Goal: Task Accomplishment & Management: Complete application form

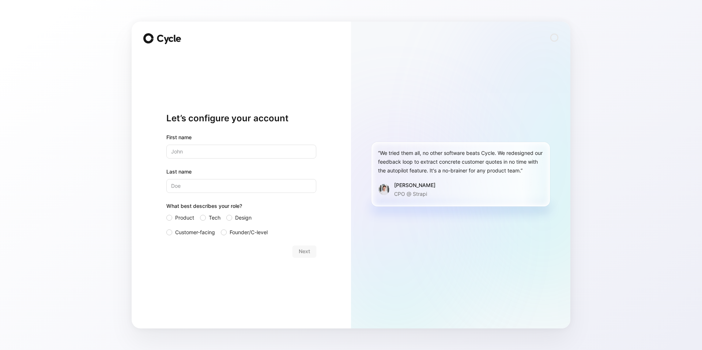
click at [194, 153] on input "text" at bounding box center [241, 152] width 150 height 14
type input "[PERSON_NAME]"
type input "Ko"
click at [172, 221] on label "Product" at bounding box center [180, 218] width 28 height 9
click at [166, 214] on input "Product" at bounding box center [166, 214] width 0 height 0
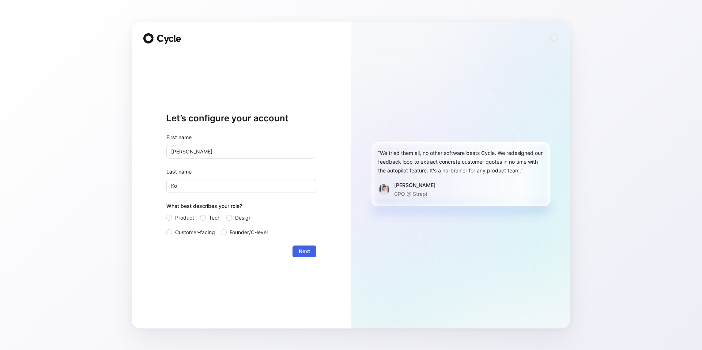
click at [299, 248] on span "Next" at bounding box center [304, 251] width 11 height 9
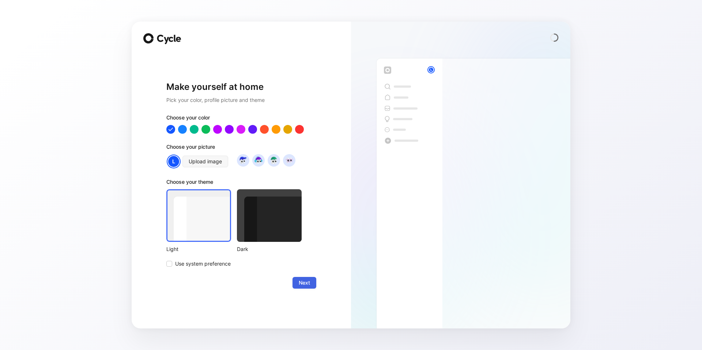
click at [303, 288] on button "Next" at bounding box center [305, 283] width 24 height 12
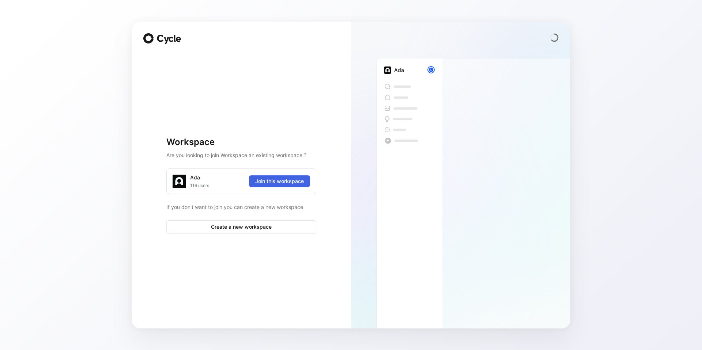
click at [273, 185] on span "Join this workspace" at bounding box center [279, 181] width 49 height 9
click at [282, 178] on span "Join this workspace" at bounding box center [279, 181] width 49 height 9
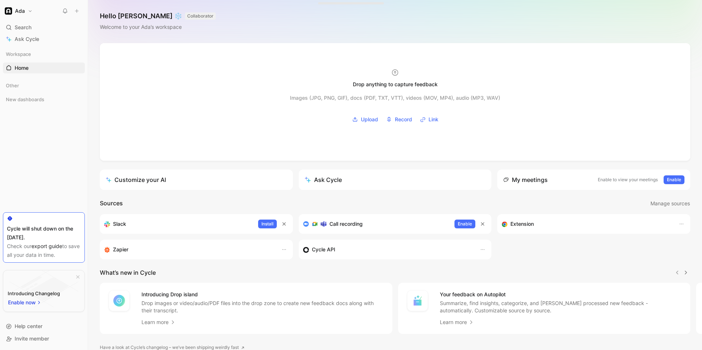
scroll to position [35, 0]
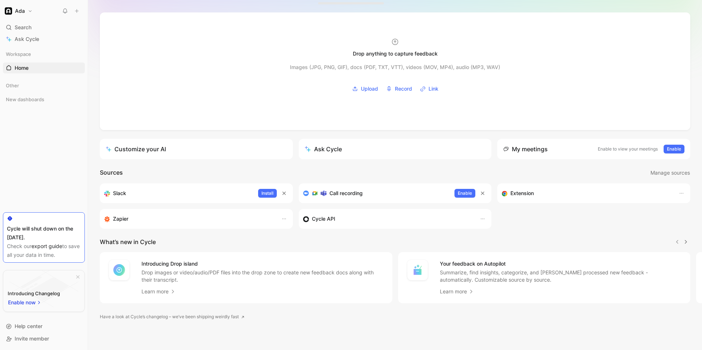
click at [28, 10] on button "Ada" at bounding box center [18, 11] width 31 height 10
click at [83, 162] on div at bounding box center [351, 175] width 702 height 350
